Goal: Task Accomplishment & Management: Manage account settings

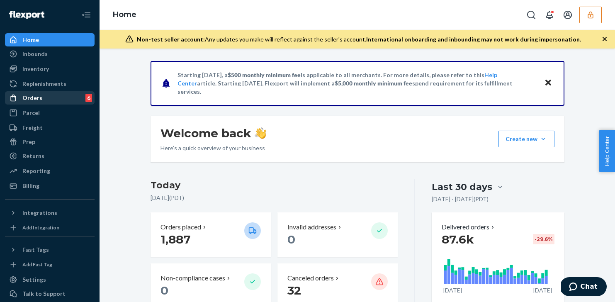
click at [59, 96] on div "Orders 6" at bounding box center [50, 98] width 88 height 12
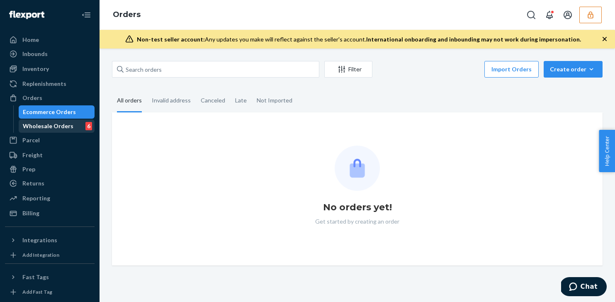
click at [63, 123] on div "Wholesale Orders" at bounding box center [48, 126] width 51 height 8
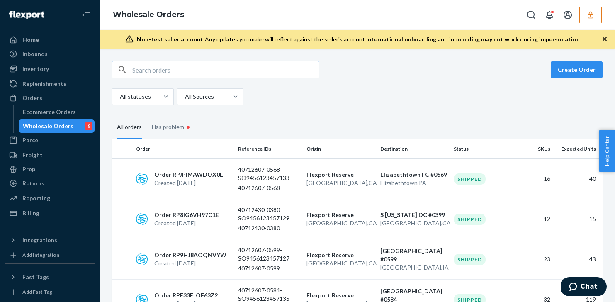
click at [597, 15] on button "button" at bounding box center [591, 15] width 22 height 17
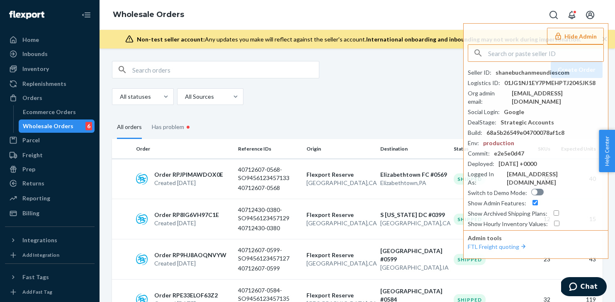
click at [205, 67] on input "text" at bounding box center [225, 69] width 187 height 17
paste input "W4NVFWUXXKX2H"
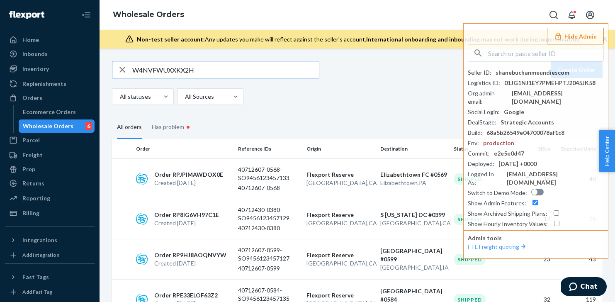
type input "W4NVFWUXXKX2H"
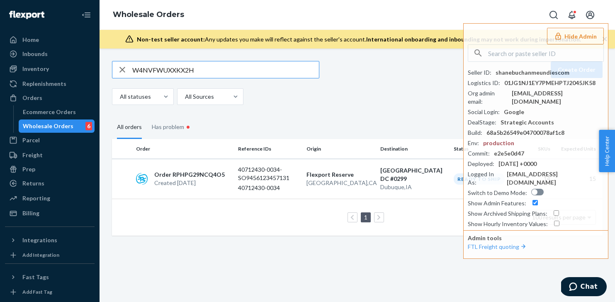
click at [352, 119] on fieldset "All orders Has problem •" at bounding box center [357, 127] width 491 height 24
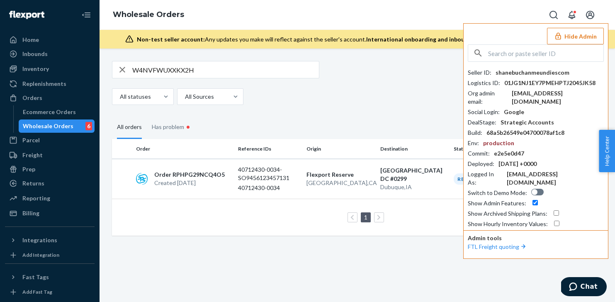
click at [589, 37] on button "Hide Admin" at bounding box center [575, 36] width 57 height 17
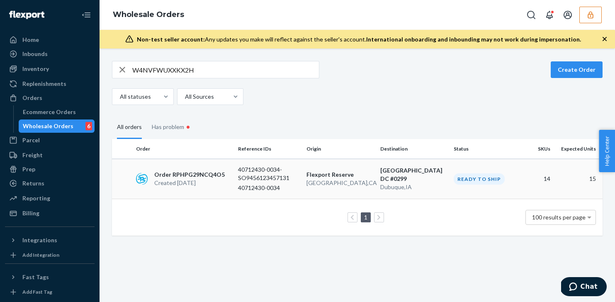
click at [361, 175] on p "Flexport Reserve" at bounding box center [340, 175] width 67 height 8
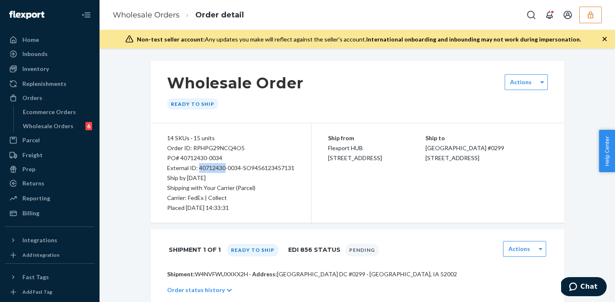
drag, startPoint x: 225, startPoint y: 166, endPoint x: 199, endPoint y: 169, distance: 26.8
click at [199, 169] on div "External ID: 40712430-0034-SO9456123457131" at bounding box center [230, 168] width 127 height 10
copy div "40712430"
click at [57, 130] on div "Wholesale Orders 6" at bounding box center [57, 126] width 75 height 12
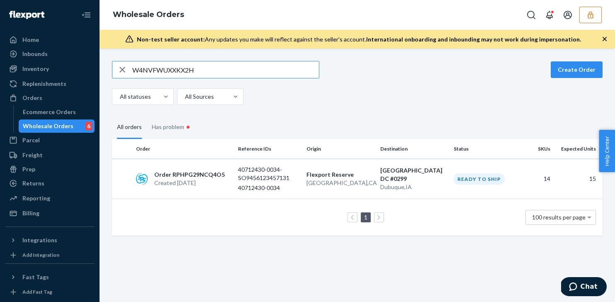
click at [180, 73] on input "W4NVFWUXXKX2H" at bounding box center [225, 69] width 187 height 17
type input "40712430"
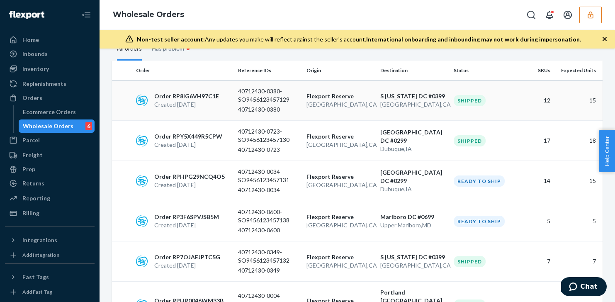
scroll to position [81, 0]
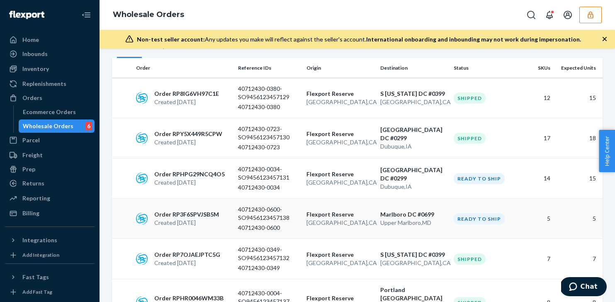
click at [263, 212] on p "40712430-0600-SO9456123457138" at bounding box center [269, 213] width 62 height 17
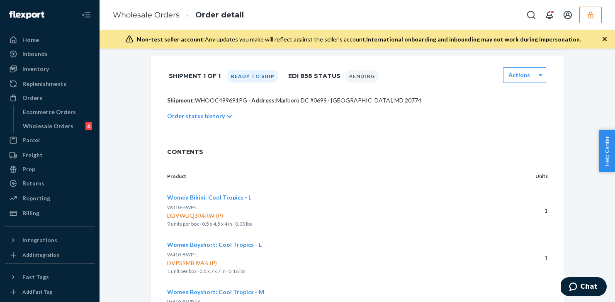
scroll to position [156, 0]
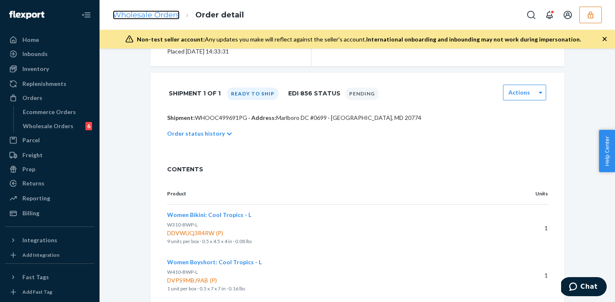
click at [150, 18] on link "Wholesale Orders" at bounding box center [146, 14] width 67 height 9
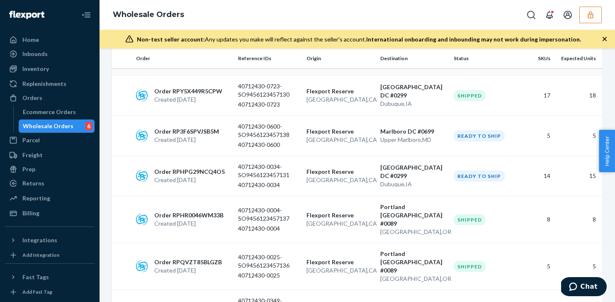
scroll to position [130, 0]
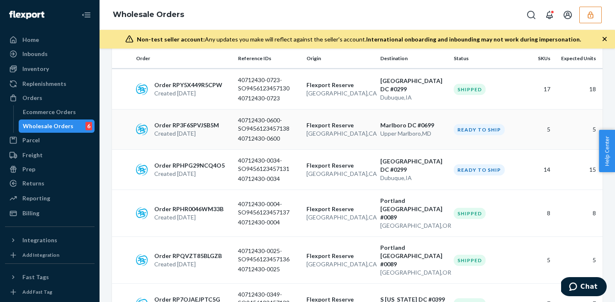
click at [306, 125] on td "[GEOGRAPHIC_DATA] [GEOGRAPHIC_DATA] , [GEOGRAPHIC_DATA]" at bounding box center [339, 130] width 73 height 40
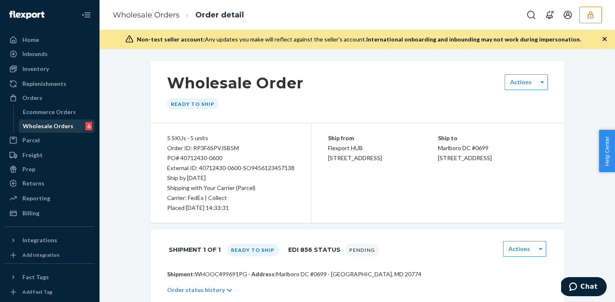
click at [72, 122] on div "Wholesale Orders 6" at bounding box center [57, 126] width 75 height 12
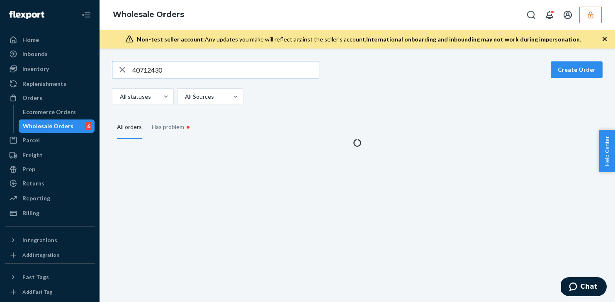
click at [205, 68] on input "40712430" at bounding box center [225, 69] width 187 height 17
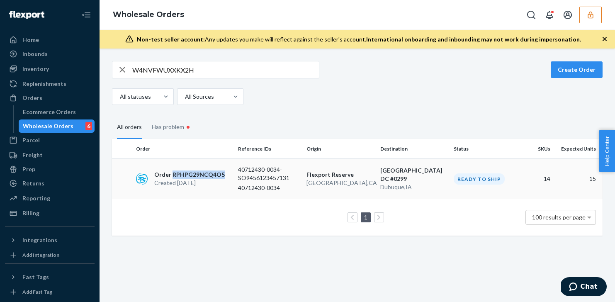
copy p "RPHPG29NCQ4O5"
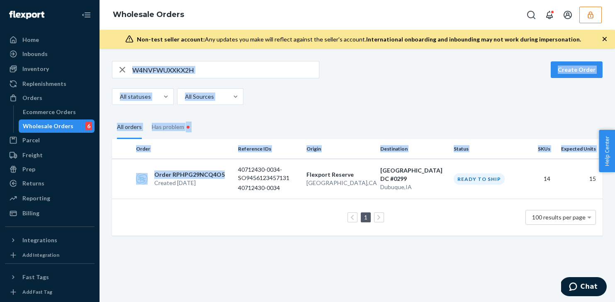
drag, startPoint x: 222, startPoint y: 174, endPoint x: 220, endPoint y: 57, distance: 117.1
click at [220, 57] on div "W4NVFWUXXKX2H Create Order All statuses All Sources All orders Has problem • Or…" at bounding box center [358, 176] width 516 height 254
click at [209, 66] on input "W4NVFWUXXKX2H" at bounding box center [225, 69] width 187 height 17
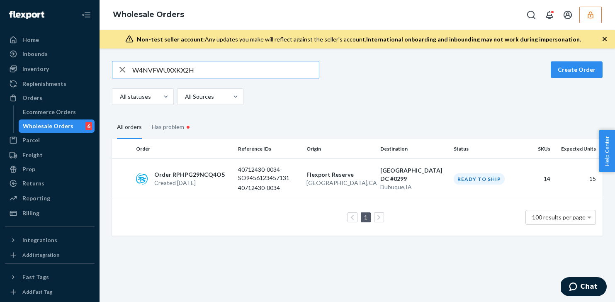
click at [209, 66] on input "W4NVFWUXXKX2H" at bounding box center [225, 69] width 187 height 17
paste input "RPHPG29NCQ4O5"
copy p "40712430"
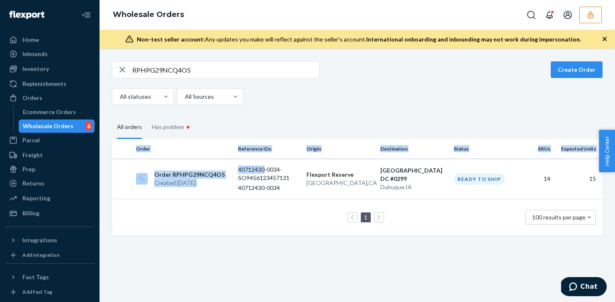
drag, startPoint x: 264, startPoint y: 170, endPoint x: 255, endPoint y: 116, distance: 54.7
click at [255, 116] on div "RPHPG29NCQ4O5 Create Order All statuses All Sources All orders Has problem • Or…" at bounding box center [357, 148] width 503 height 175
click at [255, 116] on fieldset "All orders Has problem •" at bounding box center [357, 127] width 491 height 24
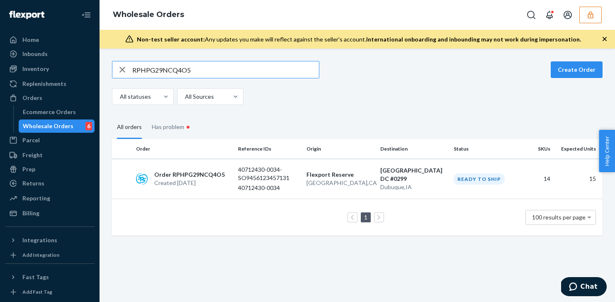
click at [207, 69] on input "RPHPG29NCQ4O5" at bounding box center [225, 69] width 187 height 17
paste input "40712430"
type input "40712430"
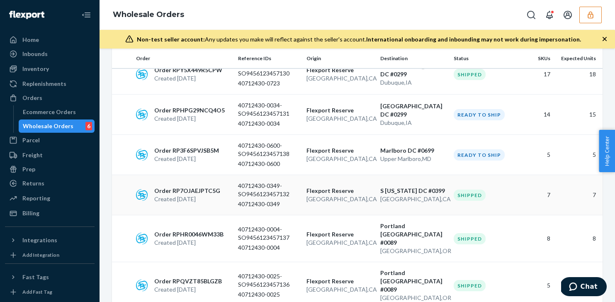
scroll to position [132, 0]
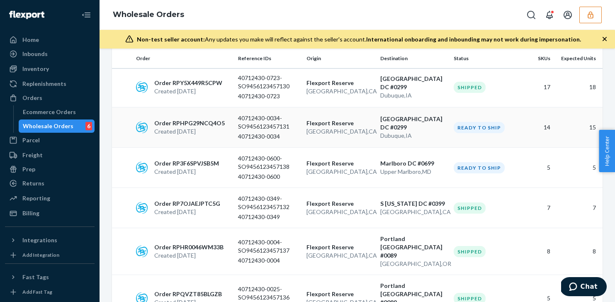
click at [274, 140] on p "40712430-0034" at bounding box center [269, 136] width 62 height 8
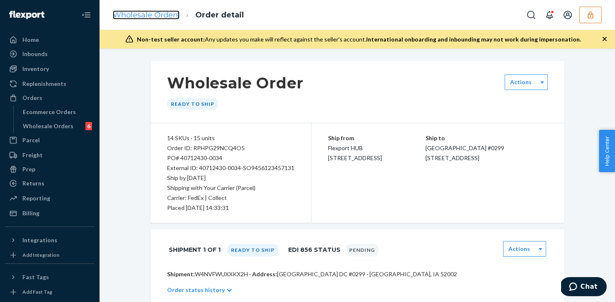
click at [141, 15] on link "Wholesale Orders" at bounding box center [146, 14] width 67 height 9
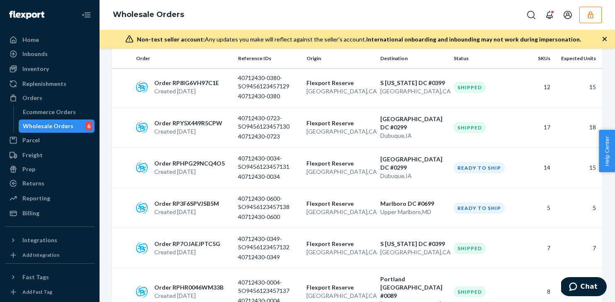
scroll to position [95, 0]
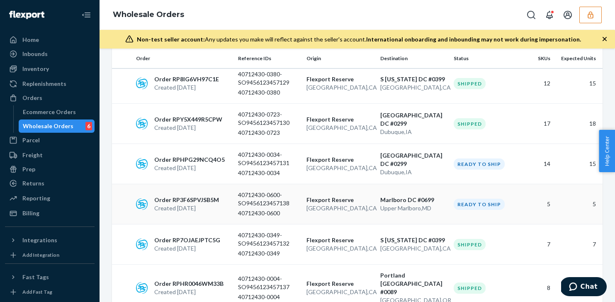
click at [279, 212] on p "40712430-0600" at bounding box center [269, 213] width 62 height 8
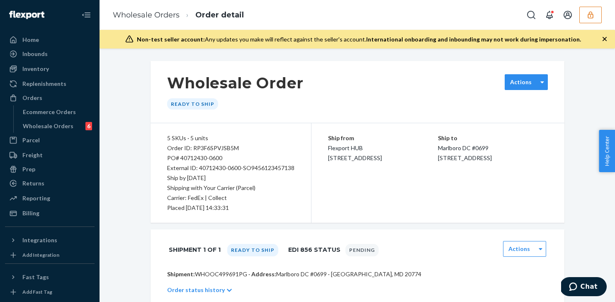
click at [525, 81] on label "Actions" at bounding box center [521, 82] width 22 height 8
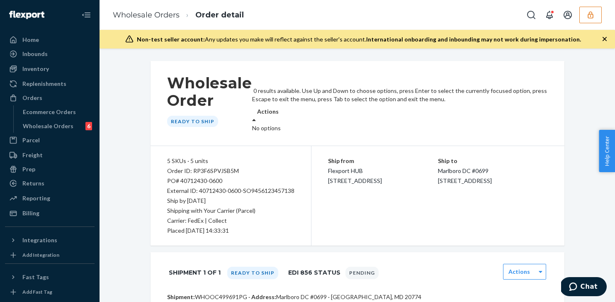
click at [388, 100] on div "Wholesale Order Ready to ship 0 results available. Use Up and Down to choose op…" at bounding box center [358, 103] width 414 height 85
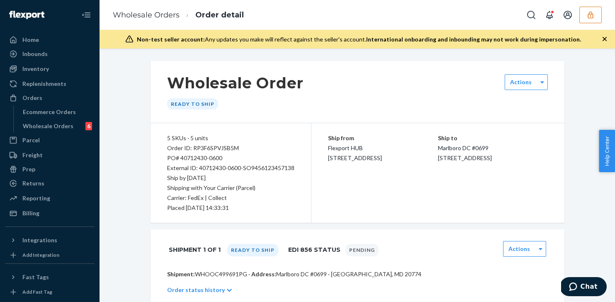
click at [159, 20] on li "Wholesale Orders" at bounding box center [146, 15] width 67 height 11
click at [161, 14] on link "Wholesale Orders" at bounding box center [146, 14] width 67 height 9
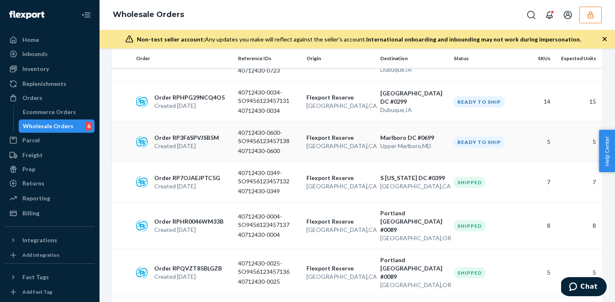
scroll to position [159, 0]
click at [262, 142] on p "40712430-0600-SO9456123457138" at bounding box center [269, 136] width 62 height 17
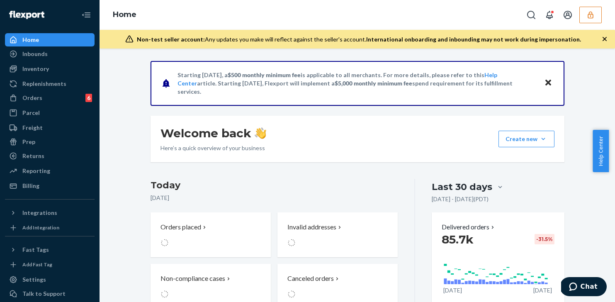
click at [592, 16] on icon "button" at bounding box center [591, 15] width 8 height 8
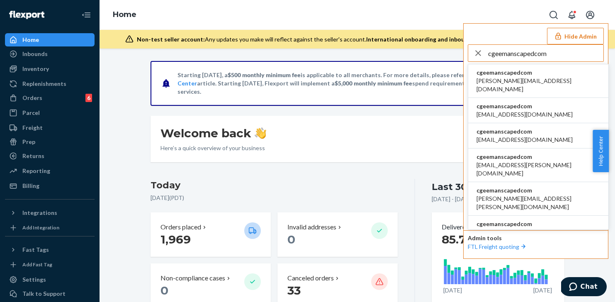
type input "cgeemanscapedcom"
click at [510, 73] on span "cgeemanscapedcom" at bounding box center [539, 72] width 124 height 8
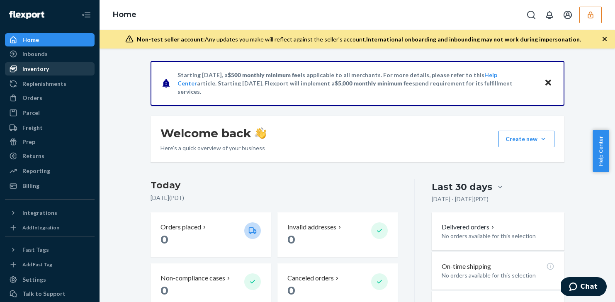
click at [54, 70] on div "Inventory" at bounding box center [50, 69] width 88 height 12
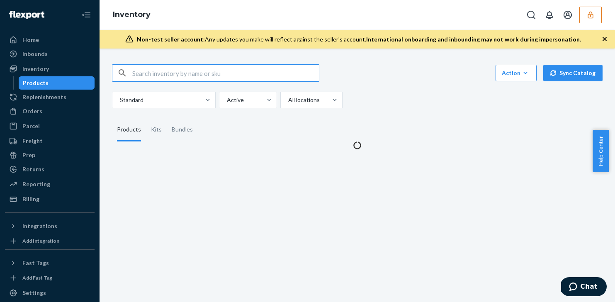
click at [208, 71] on input "text" at bounding box center [225, 73] width 187 height 17
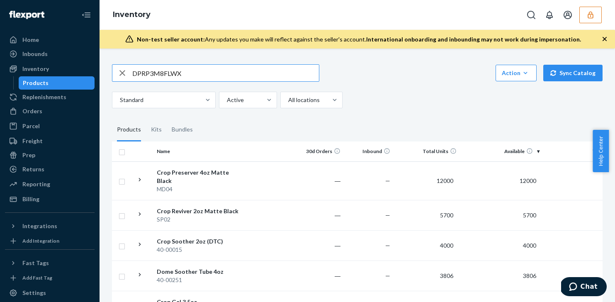
type input "DPRP3M8FLWX"
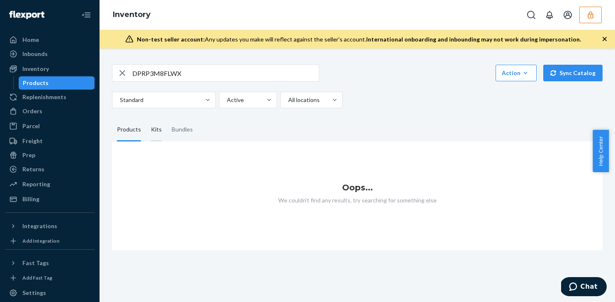
click at [163, 129] on div "Kits" at bounding box center [156, 129] width 21 height 23
click at [146, 118] on input "Kits" at bounding box center [146, 118] width 0 height 0
